Goal: Task Accomplishment & Management: Manage account settings

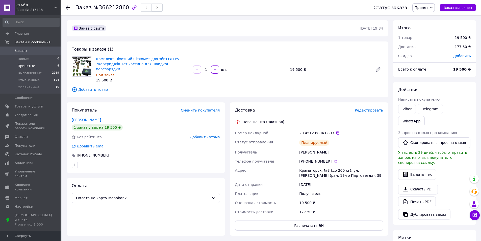
click at [26, 64] on span "Принятые" at bounding box center [26, 66] width 17 height 5
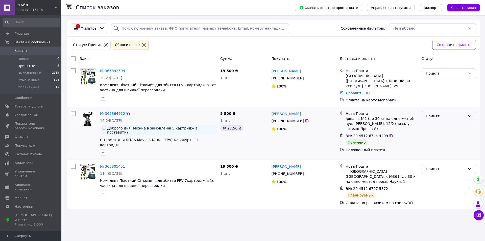
click at [460, 113] on div "Принят" at bounding box center [446, 116] width 40 height 6
click at [434, 125] on li "Выполнен" at bounding box center [449, 125] width 54 height 9
click at [37, 89] on span "Оплаченные" at bounding box center [29, 87] width 22 height 5
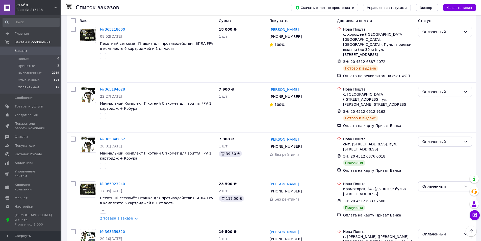
scroll to position [336, 0]
click at [428, 138] on div "Оплаченный" at bounding box center [442, 141] width 39 height 6
click at [427, 124] on li "Выполнен" at bounding box center [445, 126] width 53 height 9
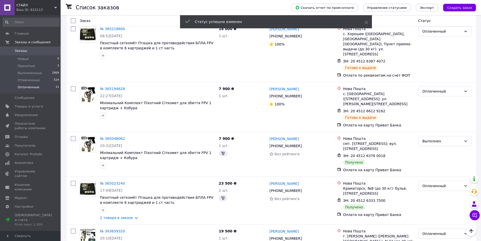
click at [431, 183] on div "Оплаченный" at bounding box center [442, 186] width 39 height 6
click at [428, 169] on li "Выполнен" at bounding box center [445, 167] width 53 height 9
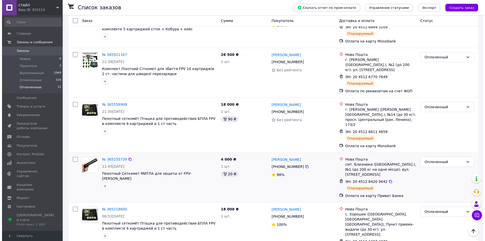
scroll to position [0, 0]
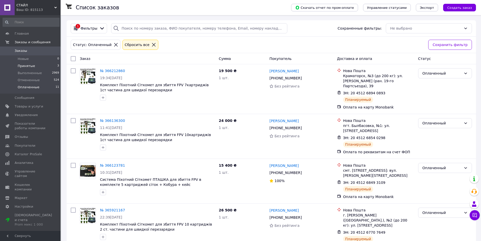
click at [30, 66] on span "Принятые" at bounding box center [26, 66] width 17 height 5
